Goal: Task Accomplishment & Management: Complete application form

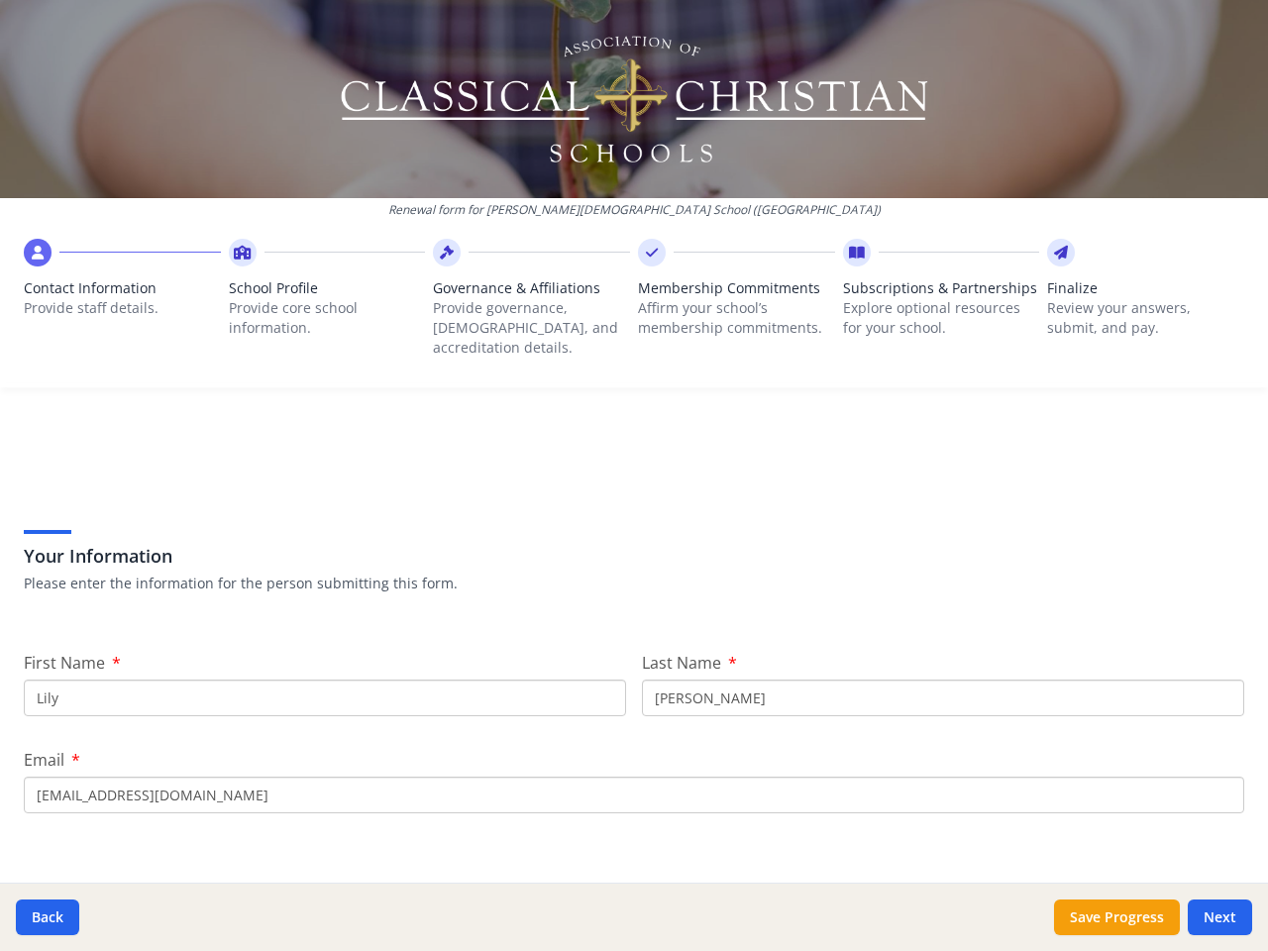
click at [634, 476] on div "Your Information Please enter the information for the person submitting this fo…" at bounding box center [634, 535] width 1221 height 168
click at [121, 293] on span "Contact Information" at bounding box center [122, 288] width 197 height 20
click at [323, 303] on p "Provide core school information." at bounding box center [327, 318] width 197 height 40
click at [525, 303] on p "Provide governance, [DEMOGRAPHIC_DATA], and accreditation details." at bounding box center [531, 327] width 197 height 59
click at [726, 303] on p "Affirm your school’s membership commitments." at bounding box center [736, 318] width 197 height 40
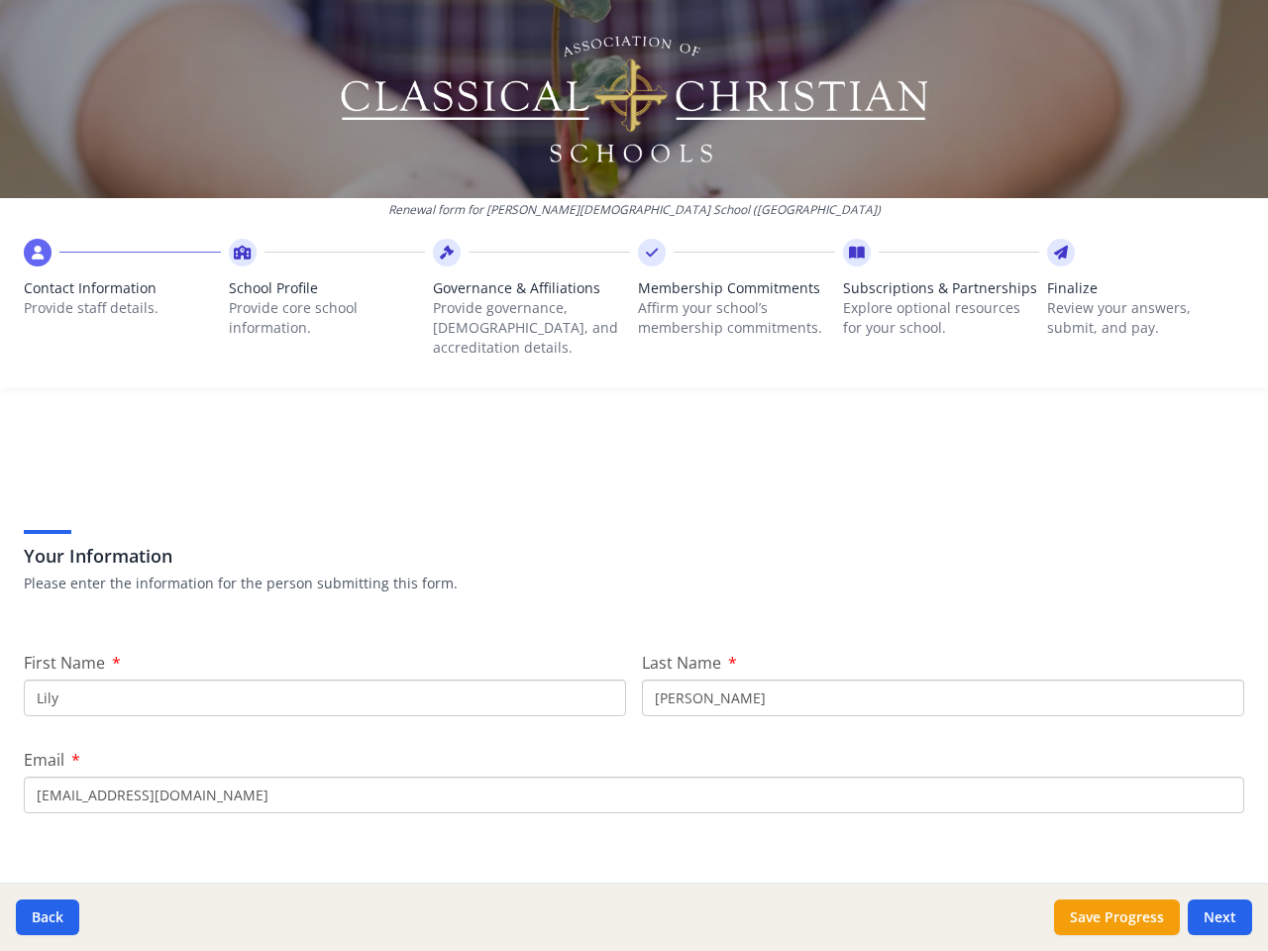
click at [928, 298] on span "Subscriptions & Partnerships" at bounding box center [941, 288] width 197 height 20
click at [1130, 303] on p "Review your answers, submit, and pay." at bounding box center [1145, 318] width 197 height 40
click at [48, 917] on button "Back" at bounding box center [47, 918] width 63 height 36
click at [1117, 917] on button "Save Progress" at bounding box center [1117, 918] width 126 height 36
click at [1220, 917] on button "Next" at bounding box center [1220, 918] width 64 height 36
